Goal: Navigation & Orientation: Find specific page/section

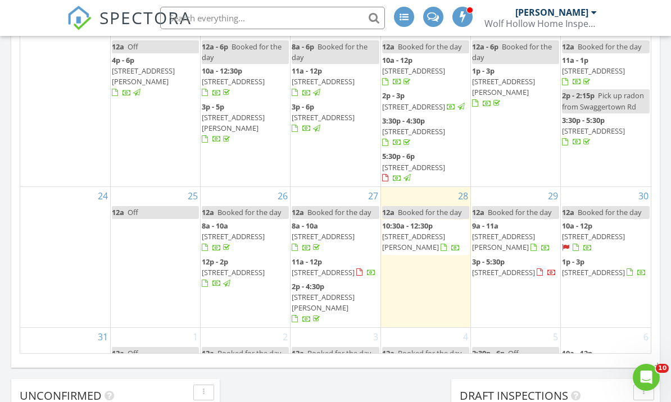
scroll to position [320, 0]
click at [574, 222] on span "10a - 12p" at bounding box center [577, 227] width 30 height 10
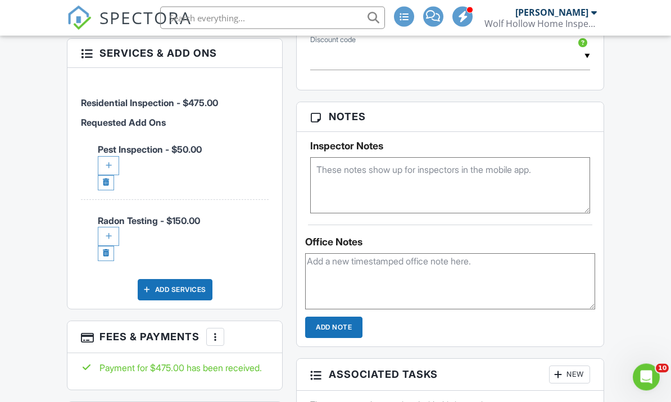
scroll to position [814, 0]
click at [106, 175] on div at bounding box center [108, 165] width 21 height 19
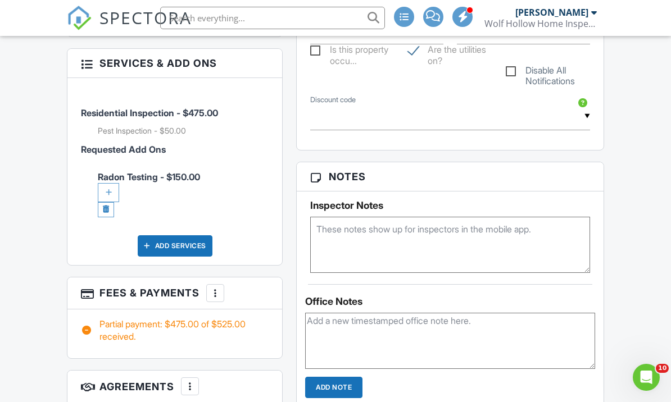
scroll to position [752, 0]
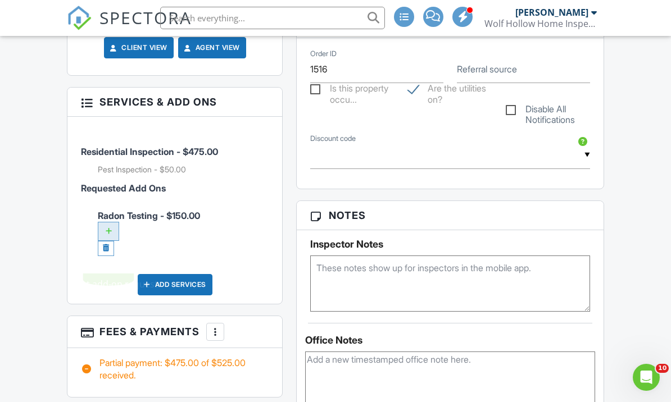
click at [107, 241] on div at bounding box center [108, 231] width 21 height 19
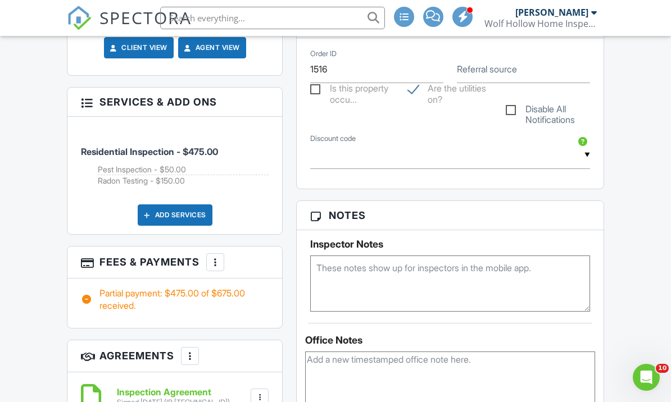
scroll to position [751, 0]
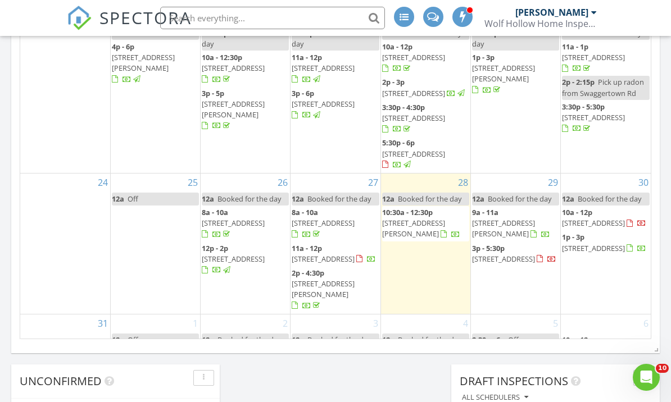
scroll to position [762, 0]
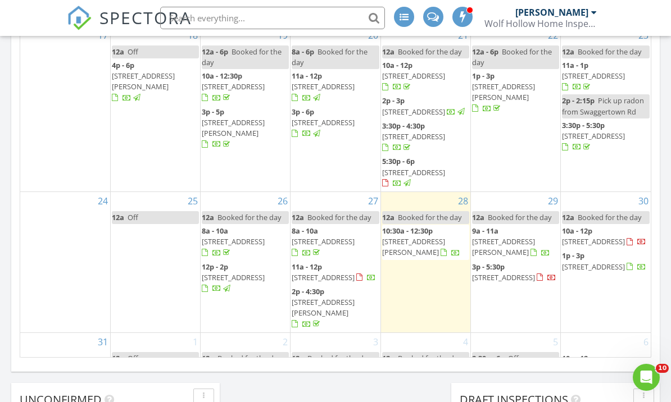
click at [570, 18] on div "Wolf Hollow Home Inspections" at bounding box center [540, 23] width 112 height 11
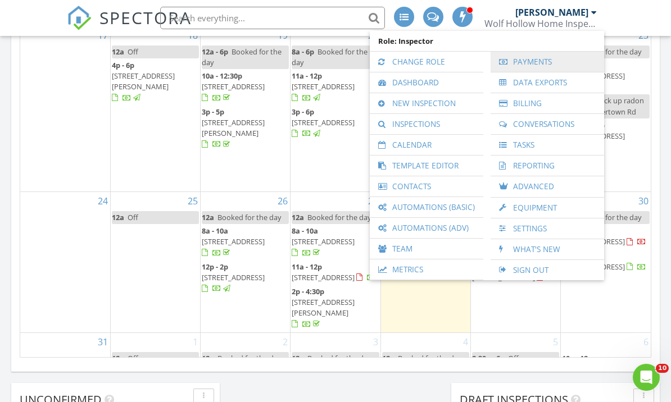
click at [546, 60] on link "Payments" at bounding box center [547, 62] width 102 height 20
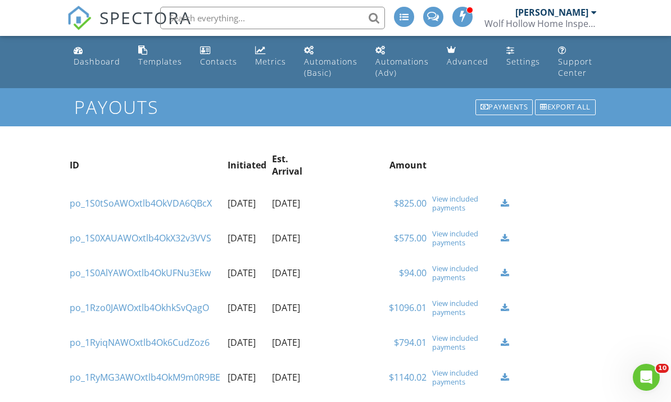
click at [263, 62] on div "Metrics" at bounding box center [270, 61] width 31 height 11
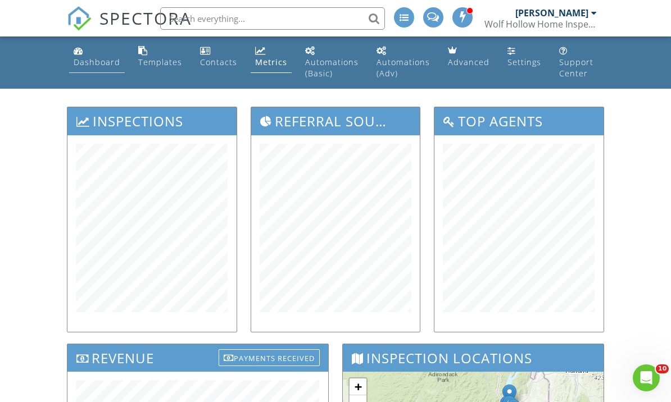
click at [107, 64] on div "Dashboard" at bounding box center [97, 61] width 47 height 11
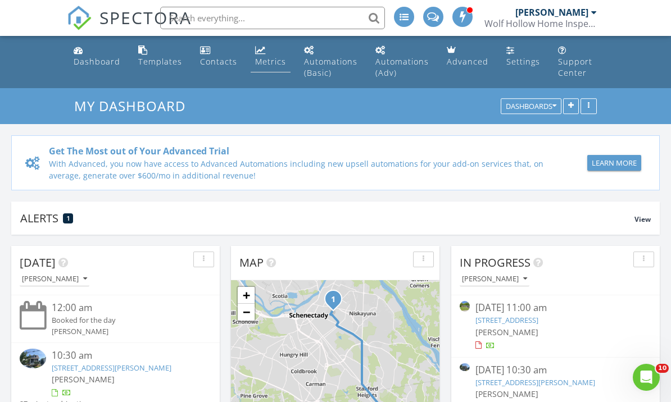
click at [267, 62] on div "Metrics" at bounding box center [270, 61] width 31 height 11
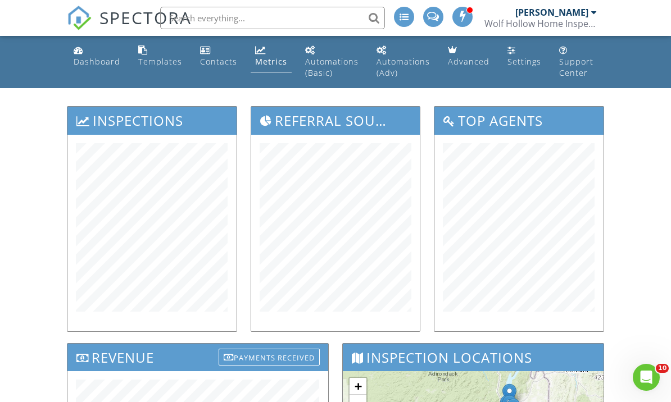
click at [99, 63] on div "Dashboard" at bounding box center [97, 61] width 47 height 11
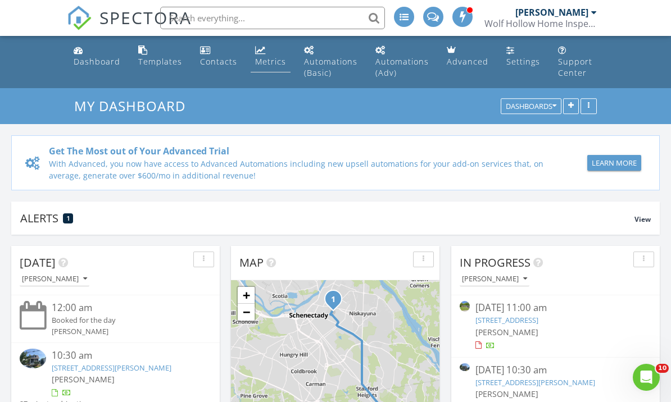
click at [266, 64] on div "Metrics" at bounding box center [270, 61] width 31 height 11
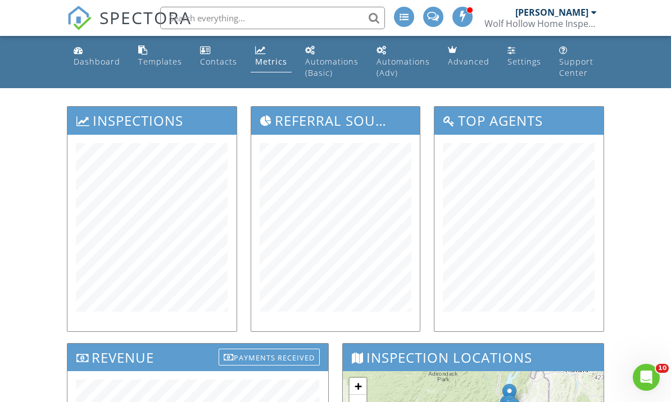
click at [103, 65] on div "Dashboard" at bounding box center [97, 61] width 47 height 11
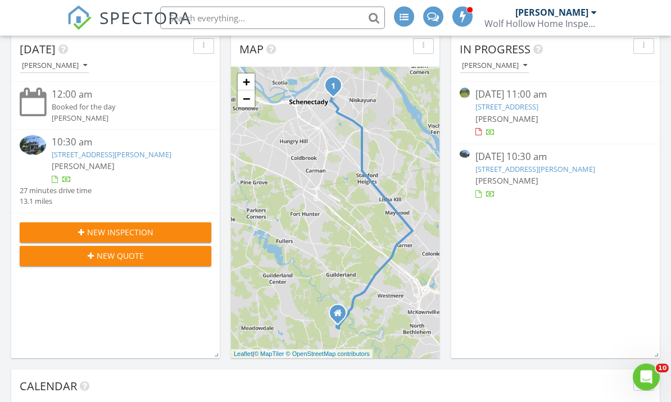
scroll to position [201, 0]
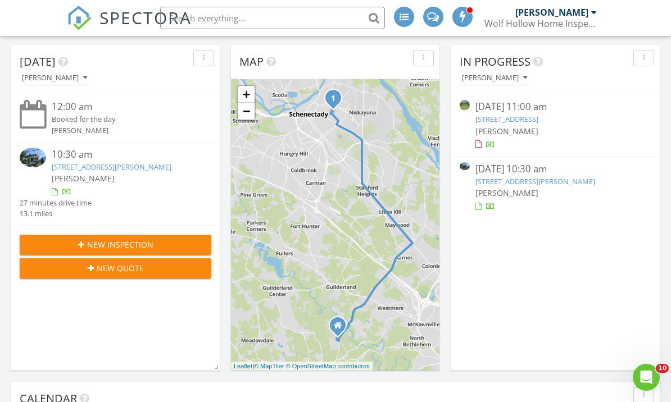
click at [486, 176] on link "35 McClellan Ave, Amsterdam, NY 12308" at bounding box center [535, 181] width 120 height 10
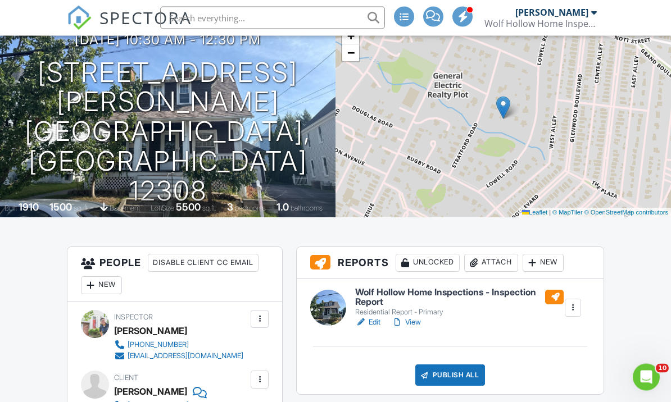
click at [416, 325] on link "View" at bounding box center [406, 323] width 29 height 11
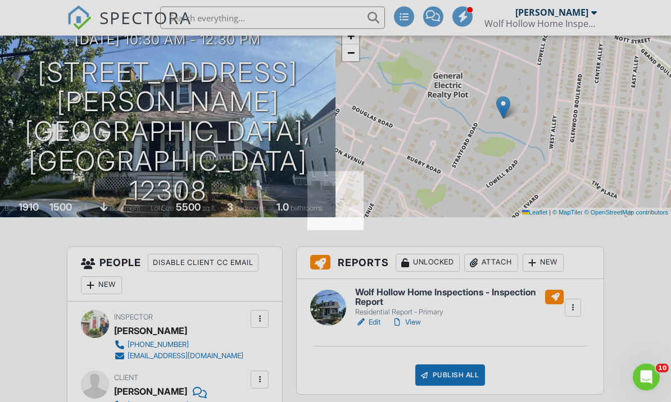
scroll to position [106, 0]
